Goal: Transaction & Acquisition: Purchase product/service

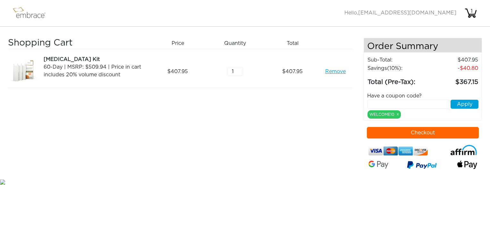
click at [387, 102] on input "text" at bounding box center [408, 104] width 82 height 9
type input "EXTRACREDIT"
drag, startPoint x: 465, startPoint y: 104, endPoint x: 386, endPoint y: 92, distance: 79.0
click at [465, 103] on button "Apply" at bounding box center [465, 104] width 28 height 9
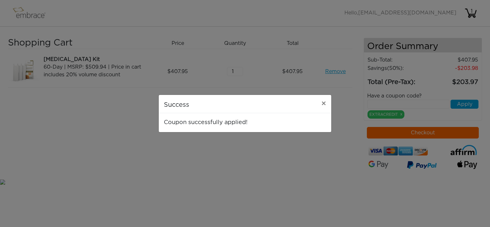
click at [228, 146] on div "Success × Coupon successfully applied!" at bounding box center [245, 113] width 490 height 227
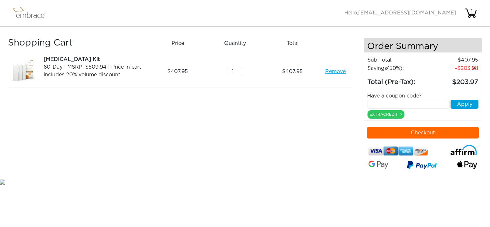
click at [337, 71] on link "Remove" at bounding box center [335, 72] width 21 height 8
click at [393, 103] on input "text" at bounding box center [408, 104] width 82 height 9
type input "TEXT15OFF"
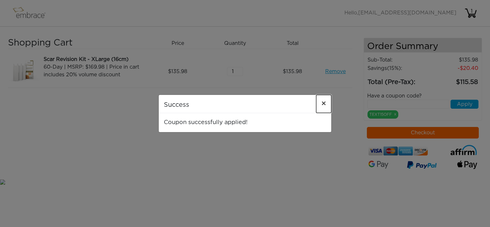
click at [325, 103] on span "×" at bounding box center [323, 104] width 5 height 8
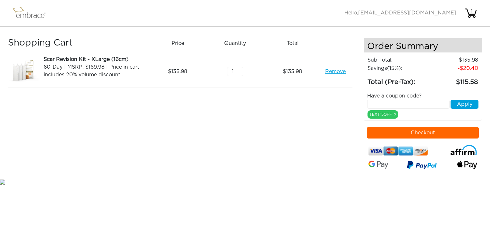
click at [385, 103] on input "text" at bounding box center [408, 104] width 82 height 9
type input "TEXT50OFF"
click at [463, 103] on button "Apply" at bounding box center [465, 104] width 28 height 9
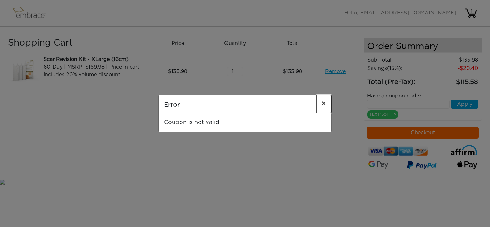
click at [324, 103] on span "×" at bounding box center [323, 104] width 5 height 8
